Goal: Transaction & Acquisition: Purchase product/service

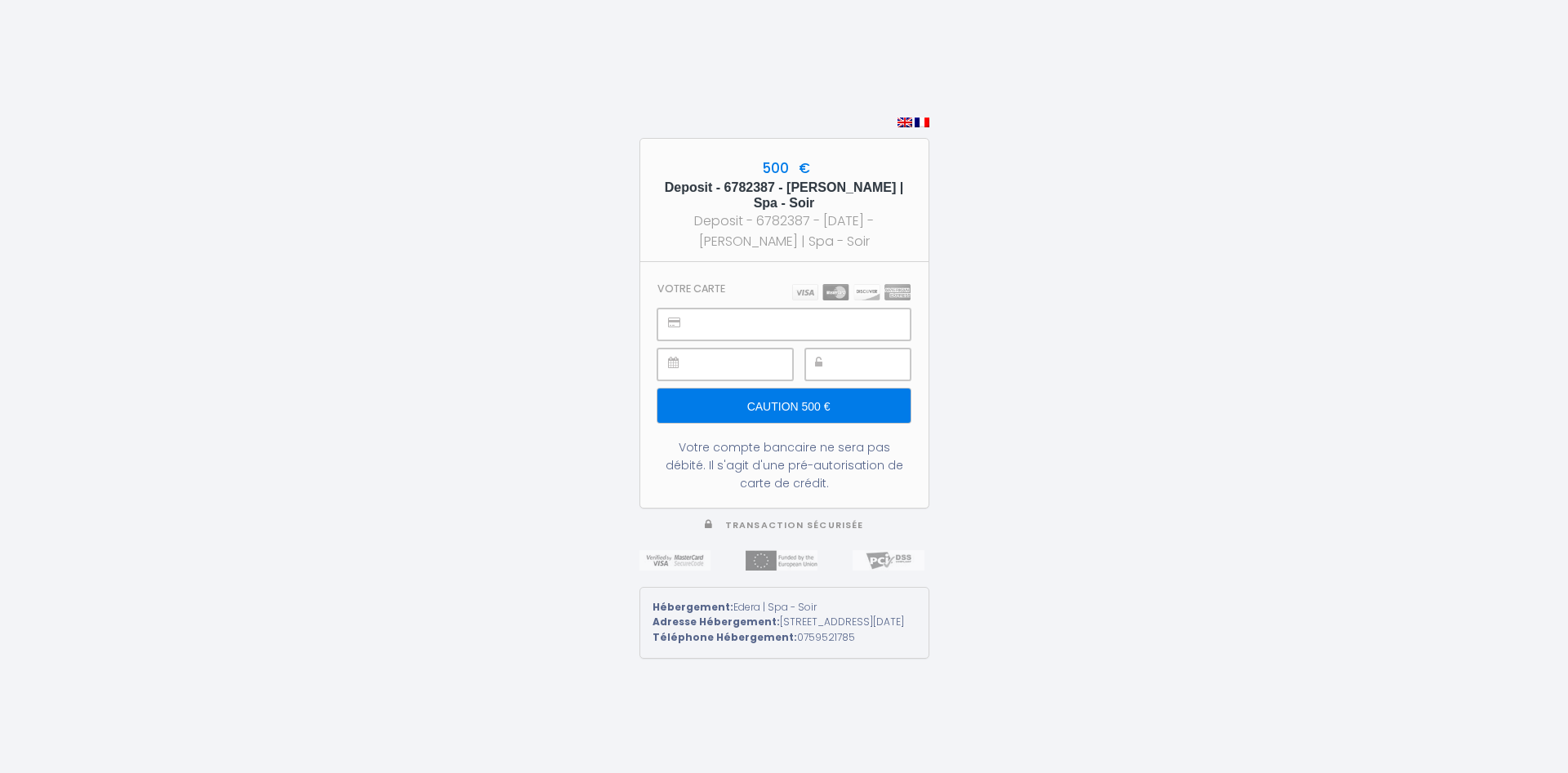
click at [812, 470] on div "Votre compte bancaire ne sera pas débité. Il s'agit d'une pré-autorisation de c…" at bounding box center [783, 465] width 252 height 54
drag, startPoint x: 797, startPoint y: 631, endPoint x: 798, endPoint y: 591, distance: 40.0
click at [798, 630] on div "Adresse Hébergement: [STREET_ADDRESS][DATE]" at bounding box center [784, 622] width 264 height 15
click at [789, 409] on input "Caution 500 €" at bounding box center [783, 405] width 252 height 35
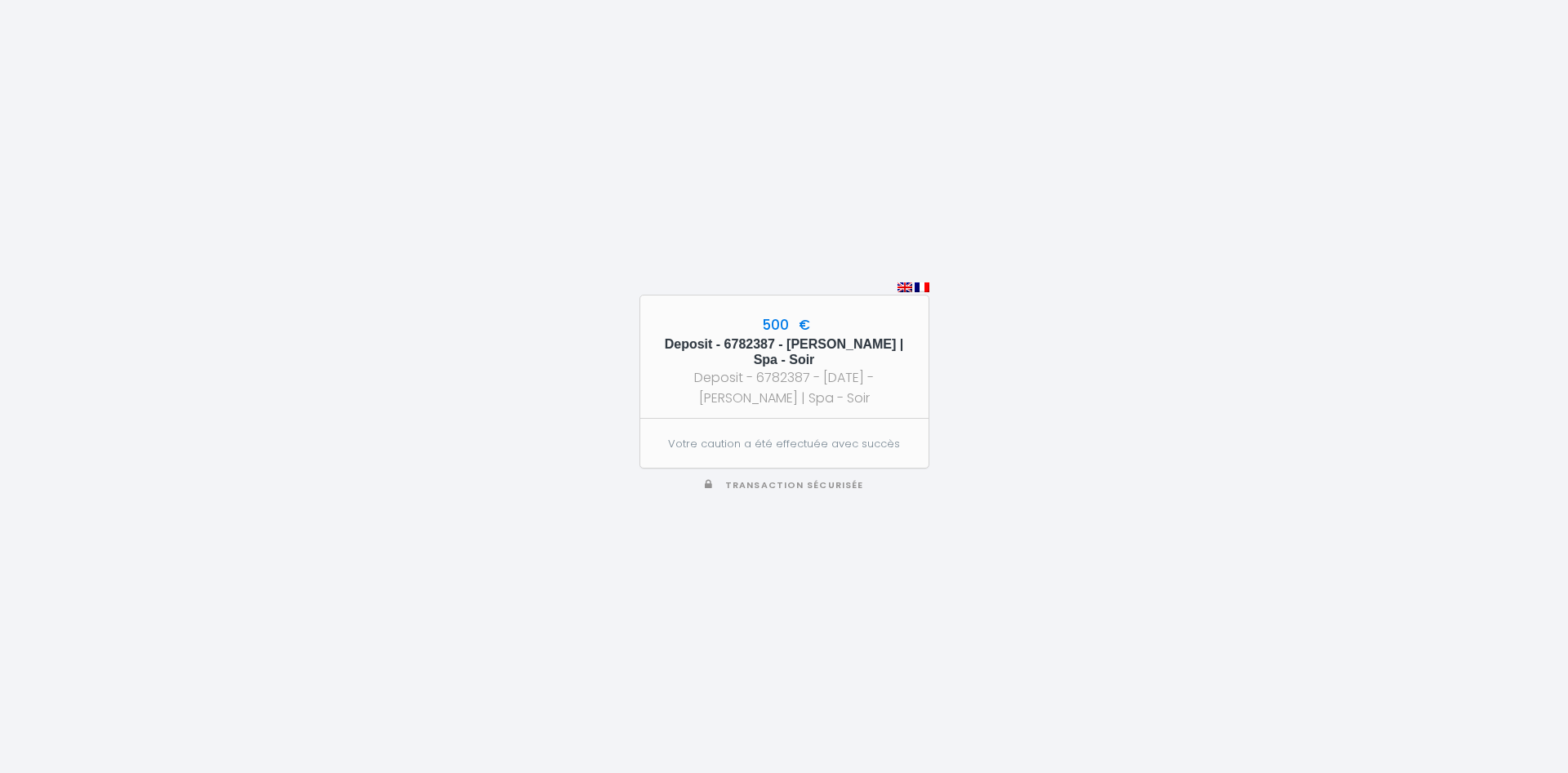
click at [784, 346] on h5 "Deposit - 6782387 - [PERSON_NAME] | Spa - Soir" at bounding box center [784, 352] width 259 height 31
click at [919, 205] on div "500 € Deposit - 6782387 - [PERSON_NAME] | Spa - Soir Deposit - 6782387 - [DATE]…" at bounding box center [784, 386] width 290 height 773
click at [811, 501] on div "500 € Deposit - 6782387 - [PERSON_NAME] | Spa - Soir Deposit - 6782387 - [DATE]…" at bounding box center [784, 386] width 290 height 773
click at [811, 484] on span "Transaction sécurisée" at bounding box center [795, 485] width 138 height 13
click at [844, 368] on div "Deposit - 6782387 - [DATE] - [PERSON_NAME] | Spa - Soir" at bounding box center [784, 388] width 259 height 40
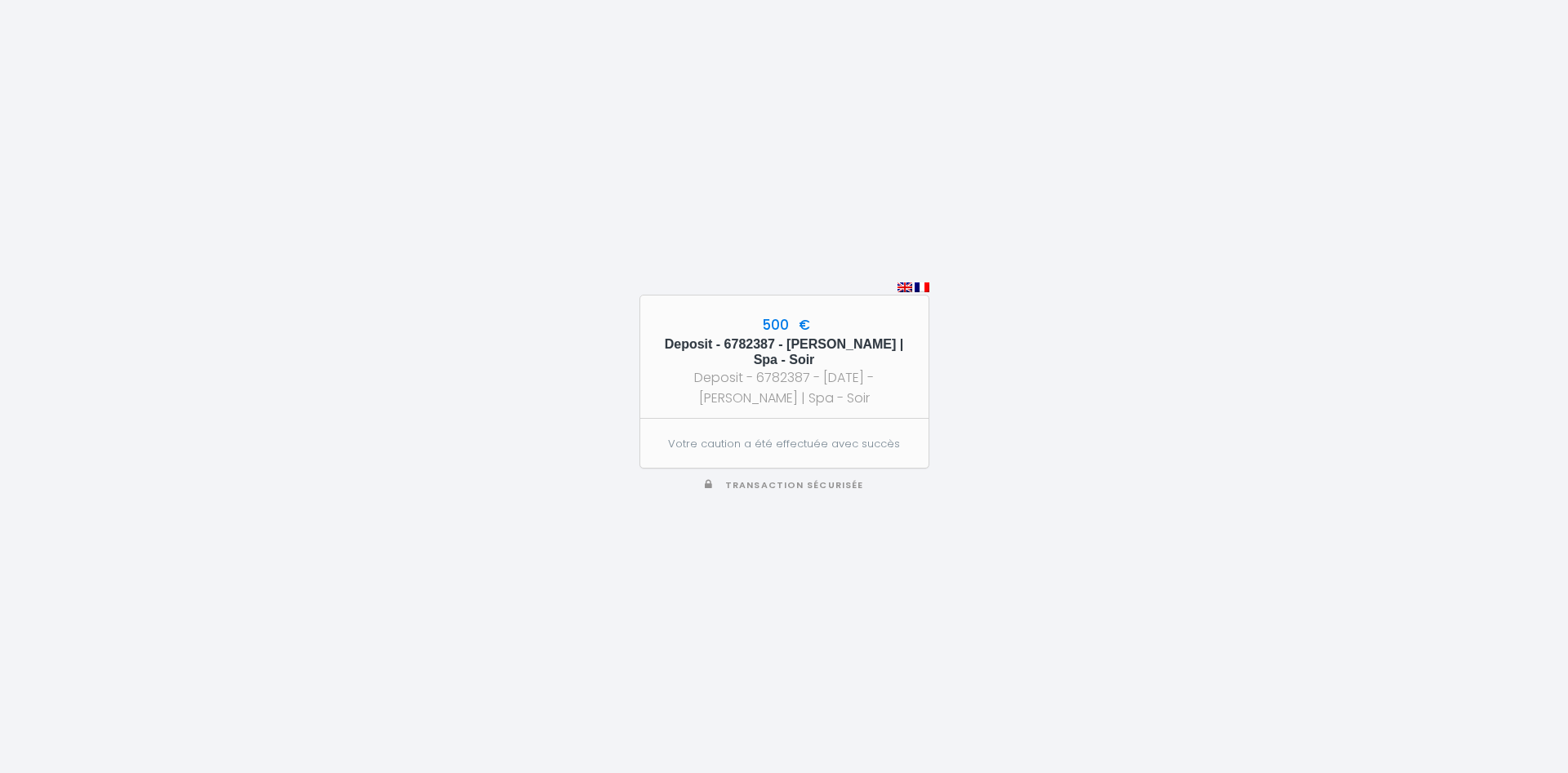
click at [788, 489] on span "Transaction sécurisée" at bounding box center [795, 485] width 138 height 13
click at [927, 289] on img at bounding box center [921, 287] width 14 height 10
click at [835, 395] on div "Deposit - 6782387 - [DATE] - [PERSON_NAME] | Spa - Soir" at bounding box center [784, 388] width 259 height 40
click at [824, 450] on p "Votre caution a été effectuée avec succès" at bounding box center [783, 443] width 252 height 16
